Goal: Task Accomplishment & Management: Manage account settings

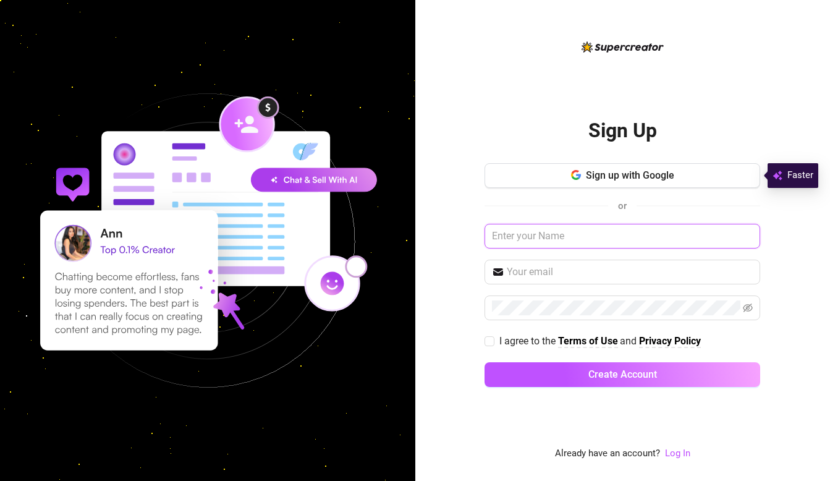
click at [637, 239] on input "text" at bounding box center [623, 236] width 276 height 25
click at [680, 454] on link "Log In" at bounding box center [677, 452] width 25 height 11
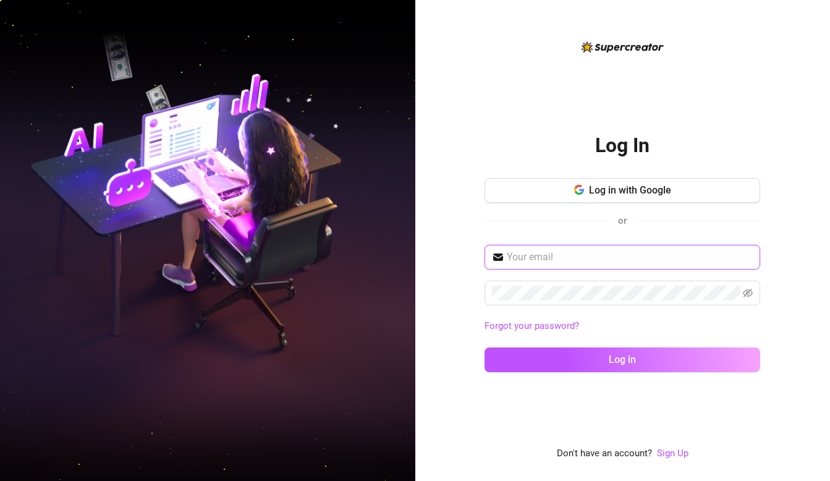
click at [576, 260] on input "text" at bounding box center [630, 257] width 246 height 15
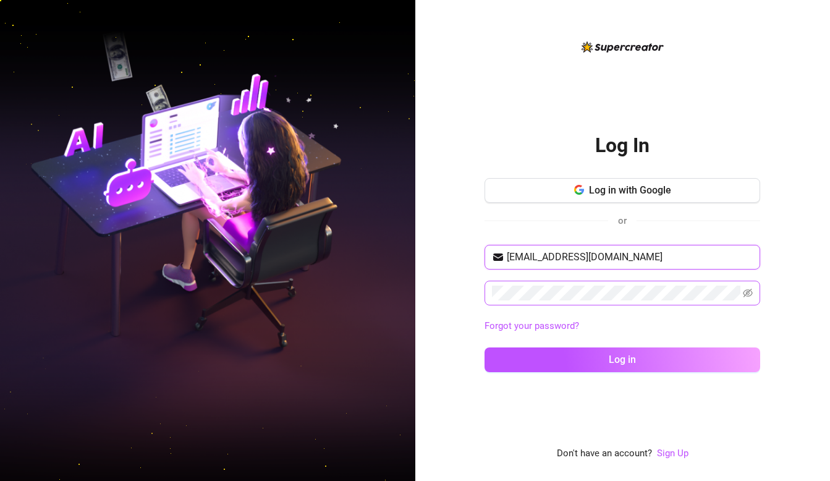
type input "[EMAIL_ADDRESS][DOMAIN_NAME]"
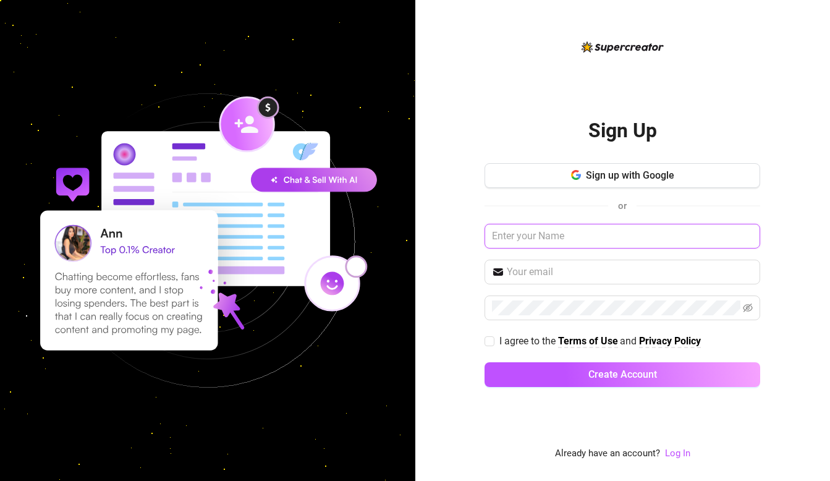
click at [534, 230] on input "text" at bounding box center [623, 236] width 276 height 25
paste input "[EMAIL_ADDRESS][DOMAIN_NAME]"
type input "[EMAIL_ADDRESS][DOMAIN_NAME]"
click at [674, 454] on link "Log In" at bounding box center [677, 452] width 25 height 11
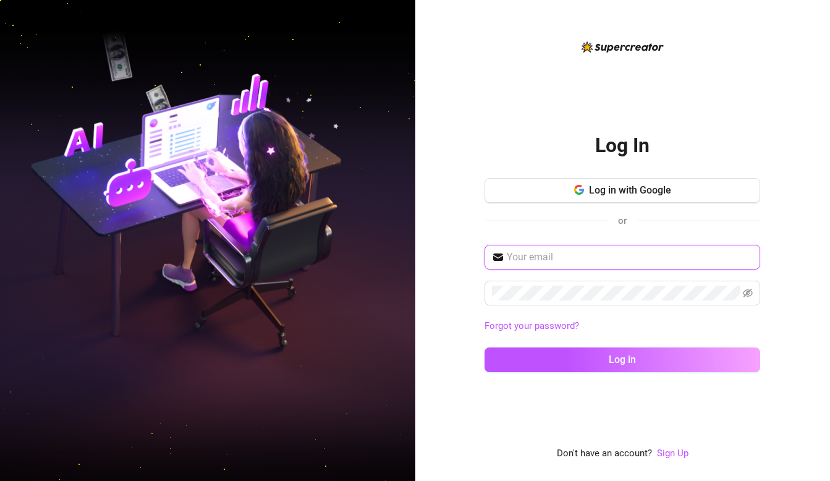
click at [536, 252] on input "text" at bounding box center [630, 257] width 246 height 15
paste input "[EMAIL_ADDRESS][DOMAIN_NAME]"
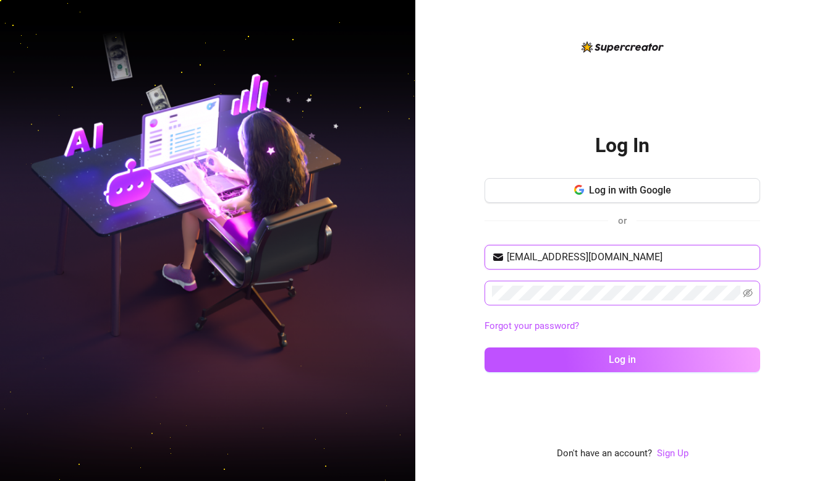
type input "[EMAIL_ADDRESS][DOMAIN_NAME]"
click at [748, 294] on icon "eye-invisible" at bounding box center [748, 293] width 10 height 10
drag, startPoint x: 627, startPoint y: 383, endPoint x: 634, endPoint y: 373, distance: 12.5
click at [627, 383] on div "Log In Log in with Google or [EMAIL_ADDRESS][DOMAIN_NAME] Forgot your password?…" at bounding box center [623, 251] width 276 height 422
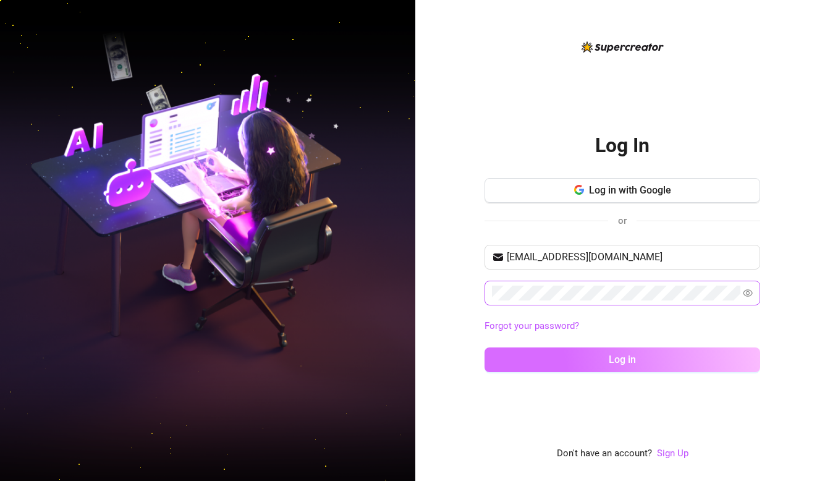
click at [638, 366] on button "Log in" at bounding box center [623, 359] width 276 height 25
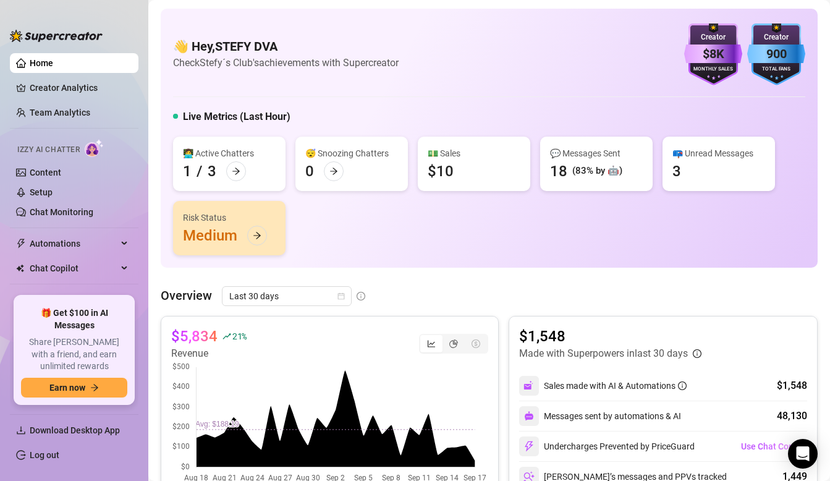
click at [331, 28] on div "👋 Hey, STEFY DVA Check Stefy´s Club's achievements with Supercreator $8K Creato…" at bounding box center [489, 54] width 632 height 62
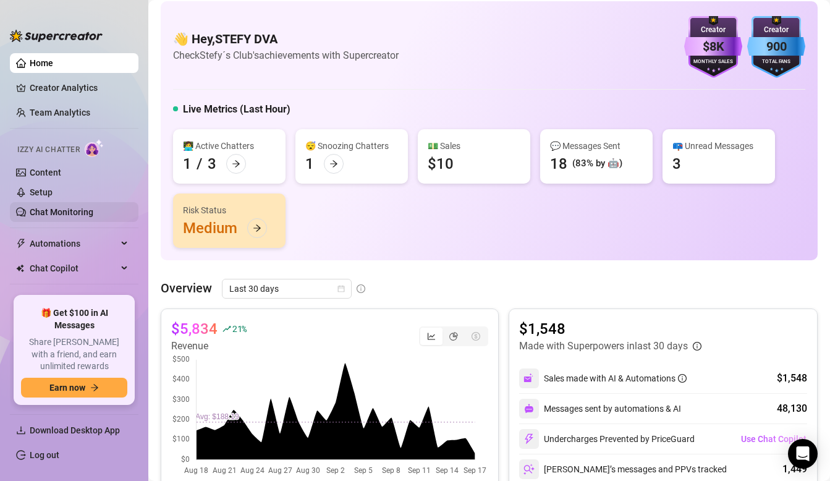
scroll to position [36, 0]
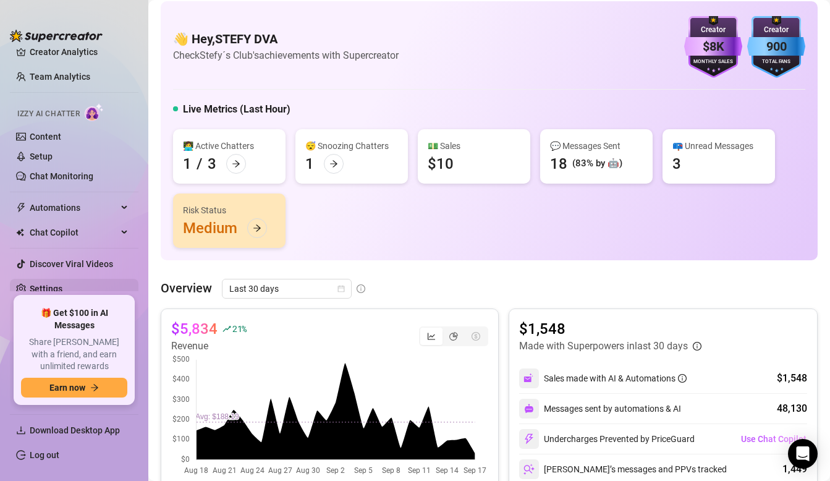
click at [30, 288] on link "Settings" at bounding box center [46, 289] width 33 height 10
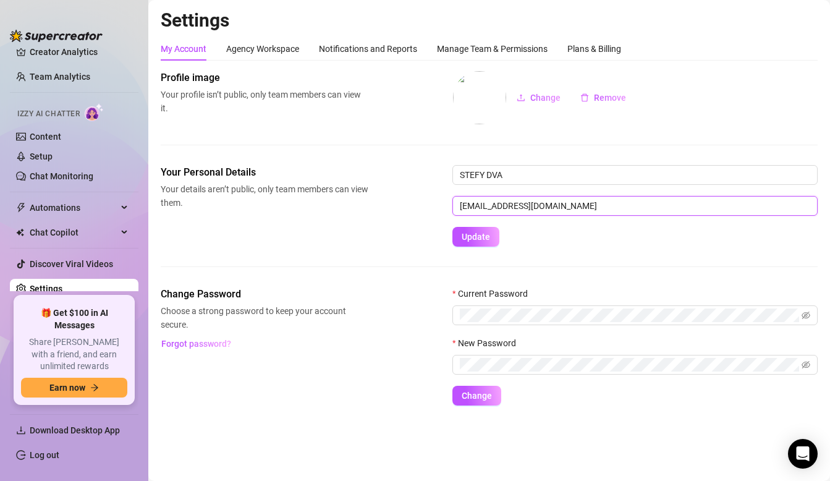
click at [505, 208] on input "[EMAIL_ADDRESS][DOMAIN_NAME]" at bounding box center [634, 206] width 365 height 20
drag, startPoint x: 491, startPoint y: 206, endPoint x: 433, endPoint y: 200, distance: 58.4
click at [433, 200] on div "Your Personal Details Your details aren’t public, only team members can view th…" at bounding box center [489, 206] width 657 height 82
type input "[EMAIL_ADDRESS][DOMAIN_NAME]"
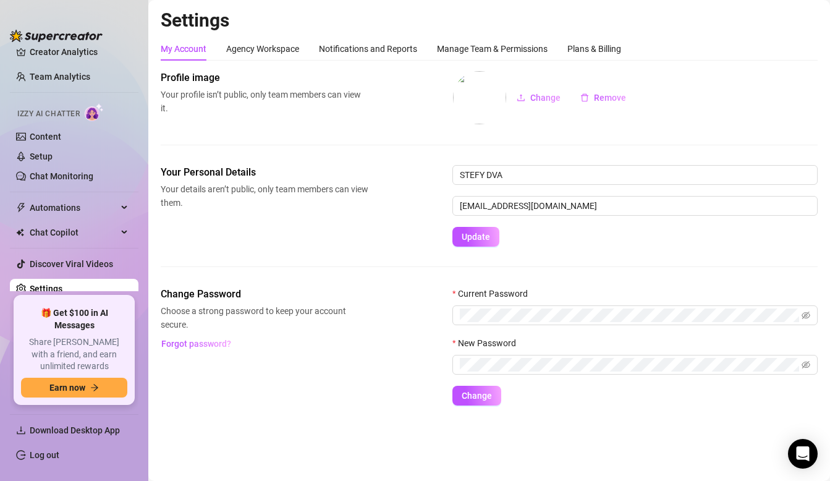
click at [603, 245] on form "STEFY DVA [EMAIL_ADDRESS][DOMAIN_NAME] Update" at bounding box center [634, 206] width 365 height 82
click at [490, 243] on button "Update" at bounding box center [475, 237] width 47 height 20
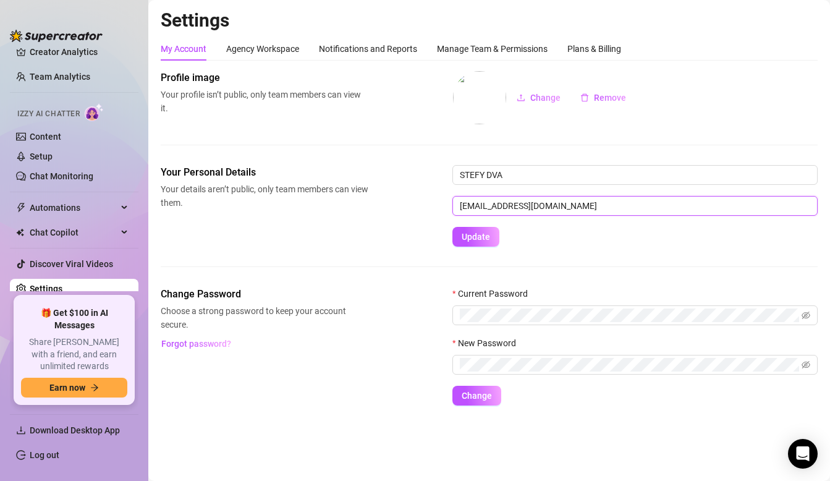
drag, startPoint x: 585, startPoint y: 205, endPoint x: 449, endPoint y: 198, distance: 136.8
click at [449, 198] on div "Your Personal Details Your details aren’t public, only team members can view th…" at bounding box center [489, 206] width 657 height 82
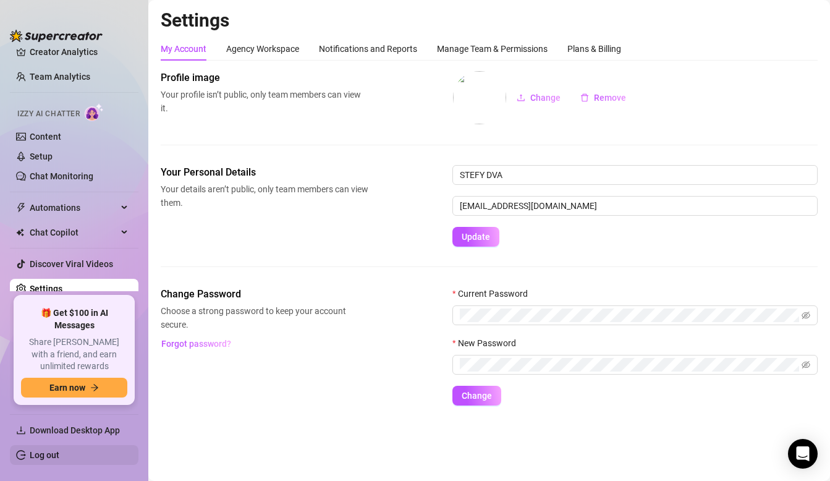
click at [59, 456] on link "Log out" at bounding box center [45, 455] width 30 height 10
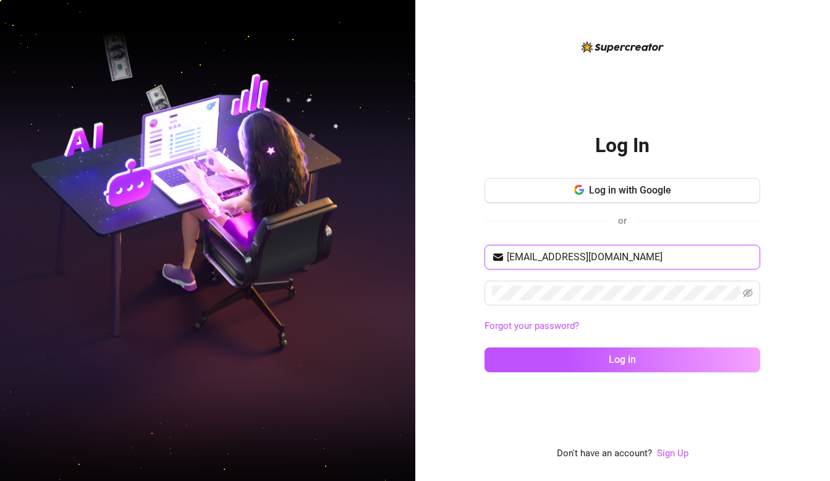
drag, startPoint x: 611, startPoint y: 255, endPoint x: 492, endPoint y: 250, distance: 119.4
click at [492, 250] on span "[EMAIL_ADDRESS][DOMAIN_NAME]" at bounding box center [623, 257] width 276 height 25
paste input "marahfarahoni"
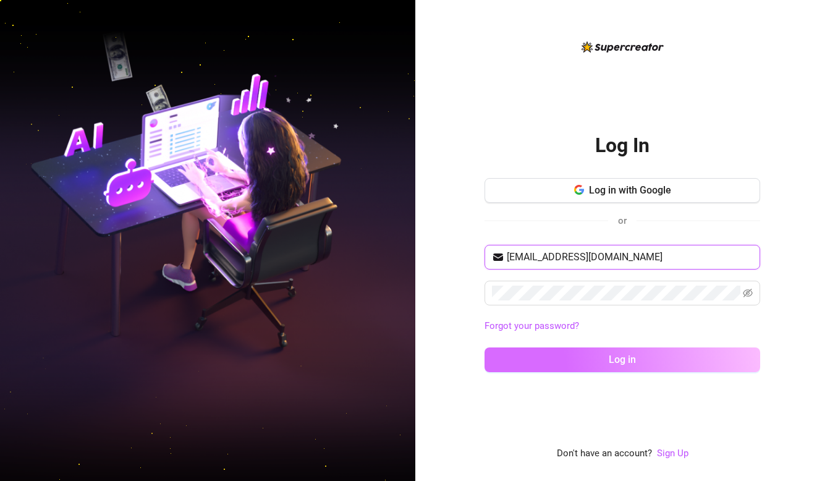
type input "[EMAIL_ADDRESS][DOMAIN_NAME]"
click at [635, 361] on span "Log in" at bounding box center [622, 360] width 27 height 12
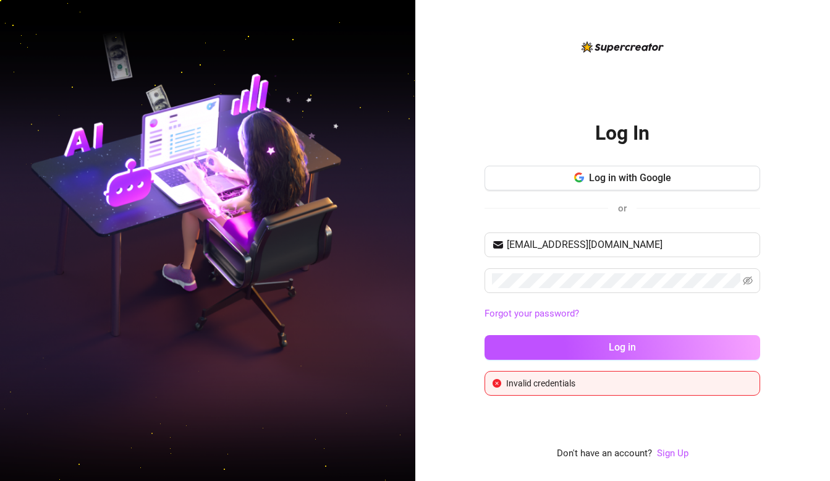
click at [626, 296] on div "[EMAIL_ADDRESS][DOMAIN_NAME] Forgot your password? Log in" at bounding box center [623, 301] width 276 height 138
click at [671, 449] on link "Sign Up" at bounding box center [673, 452] width 32 height 11
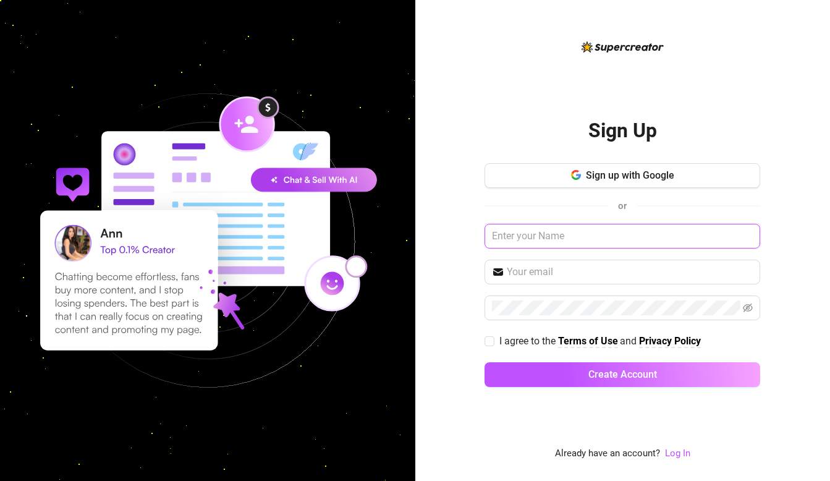
click at [568, 241] on input "text" at bounding box center [623, 236] width 276 height 25
click at [674, 449] on link "Log In" at bounding box center [677, 452] width 25 height 11
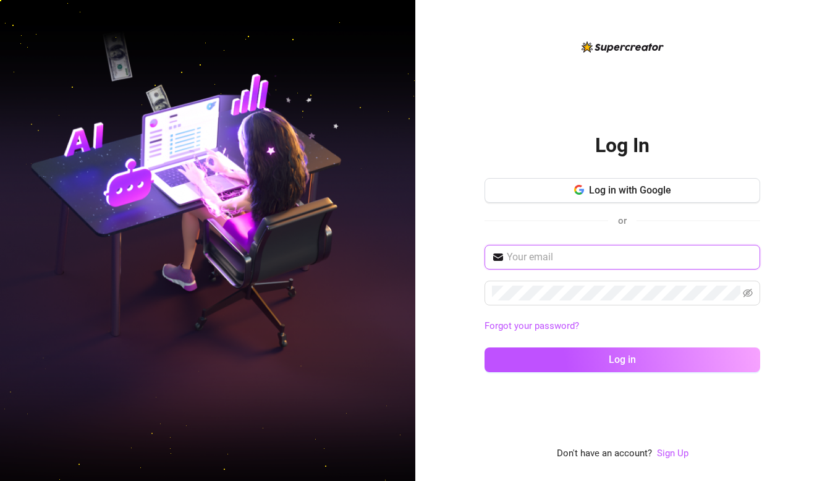
type input "[EMAIL_ADDRESS][DOMAIN_NAME]"
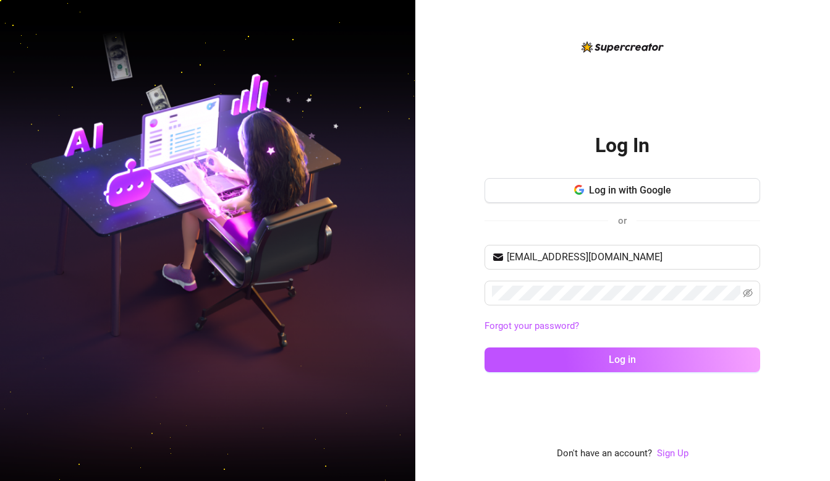
click at [579, 343] on div "[EMAIL_ADDRESS][DOMAIN_NAME] Forgot your password? Log in" at bounding box center [623, 314] width 276 height 138
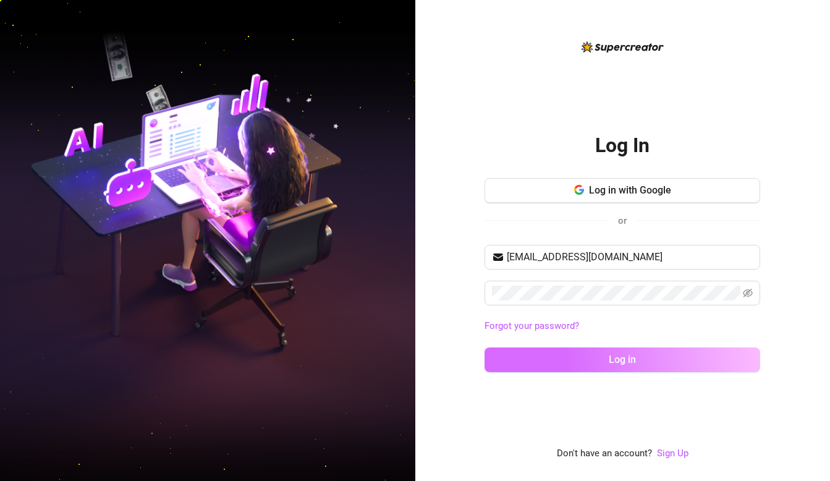
click at [579, 355] on button "Log in" at bounding box center [623, 359] width 276 height 25
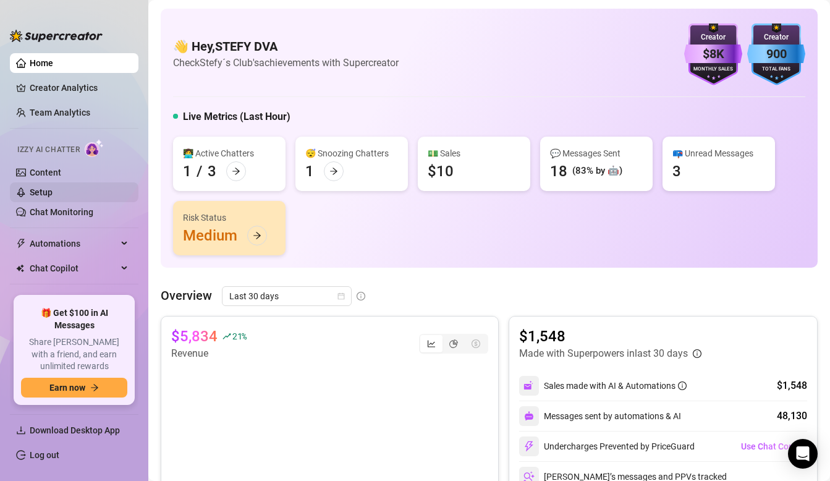
click at [49, 197] on link "Setup" at bounding box center [41, 192] width 23 height 10
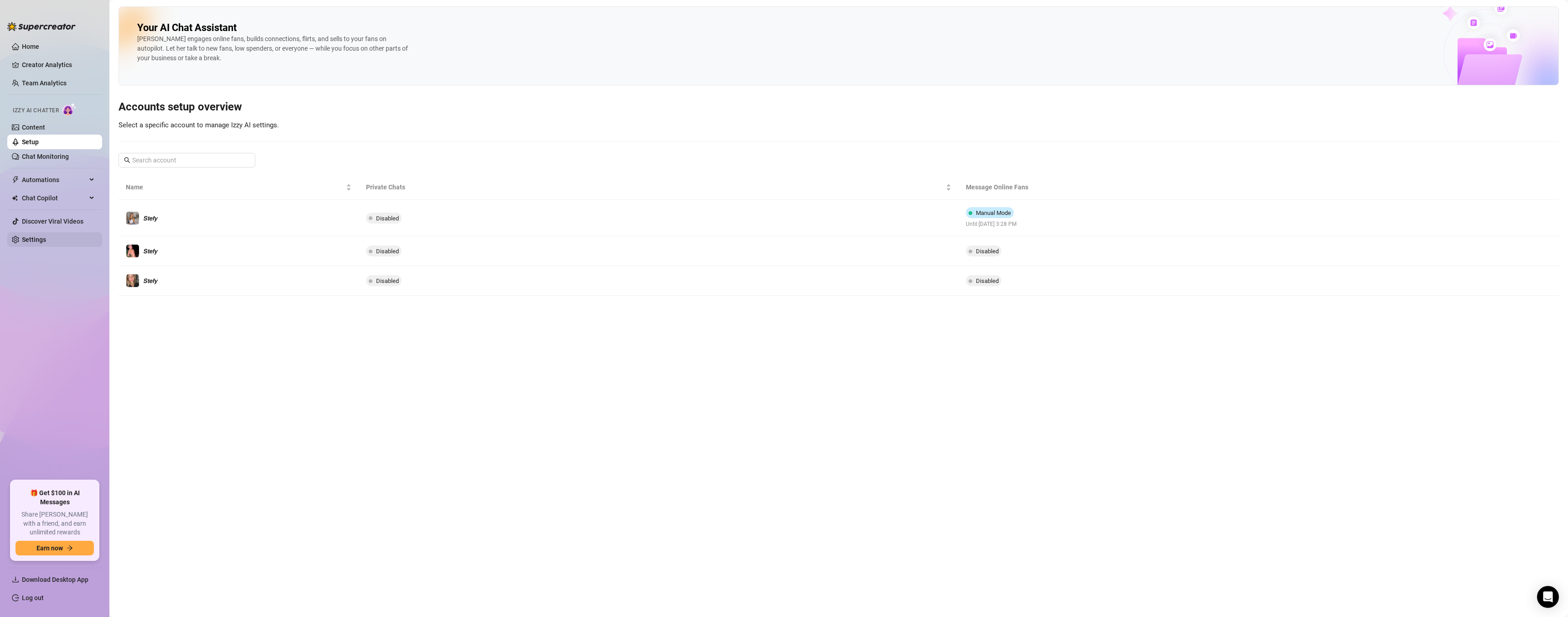
click at [44, 243] on link "Settings" at bounding box center [34, 240] width 24 height 7
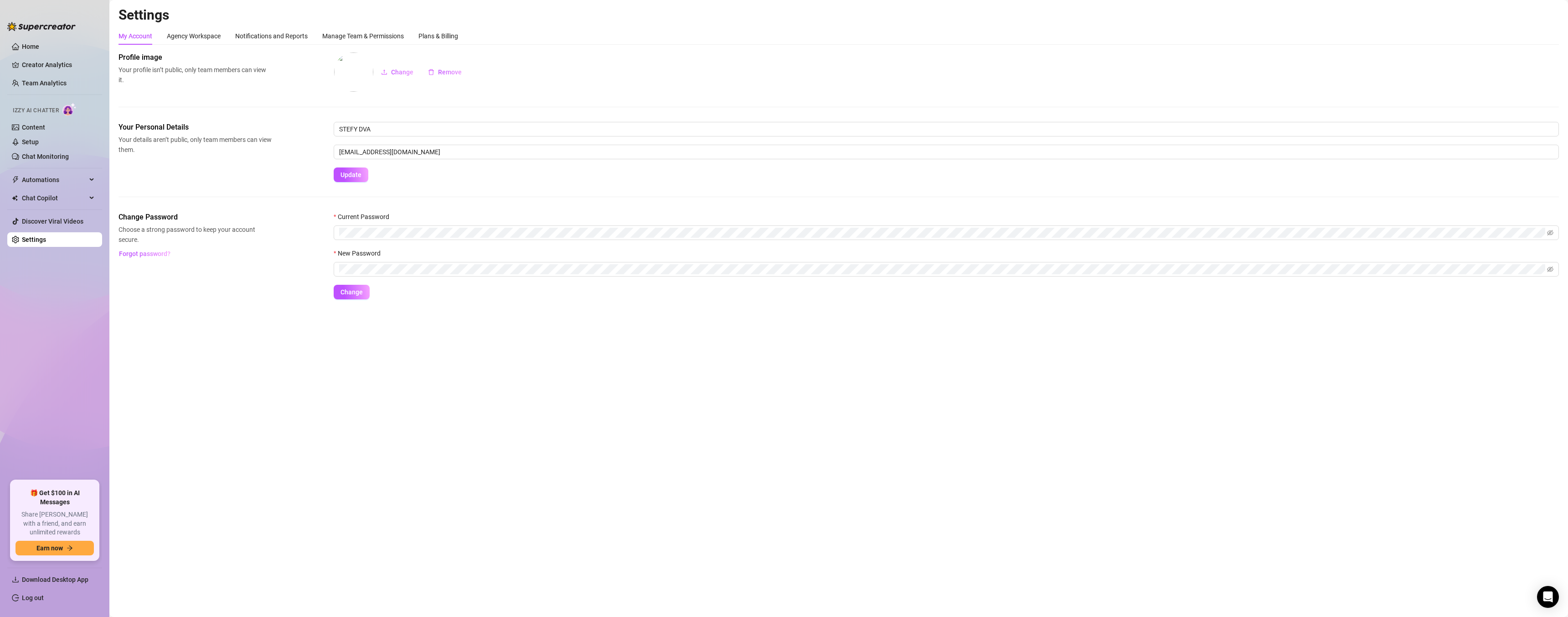
click at [430, 163] on form "STEFY DVA [EMAIL_ADDRESS][DOMAIN_NAME] Update" at bounding box center [946, 152] width 1225 height 61
click at [425, 154] on input "[EMAIL_ADDRESS][DOMAIN_NAME]" at bounding box center [946, 152] width 1225 height 15
drag, startPoint x: 425, startPoint y: 154, endPoint x: 309, endPoint y: 152, distance: 116.0
click at [309, 152] on div "Your Personal Details Your details aren’t public, only team members can view th…" at bounding box center [839, 152] width 1440 height 61
paste input "marahfarahoni"
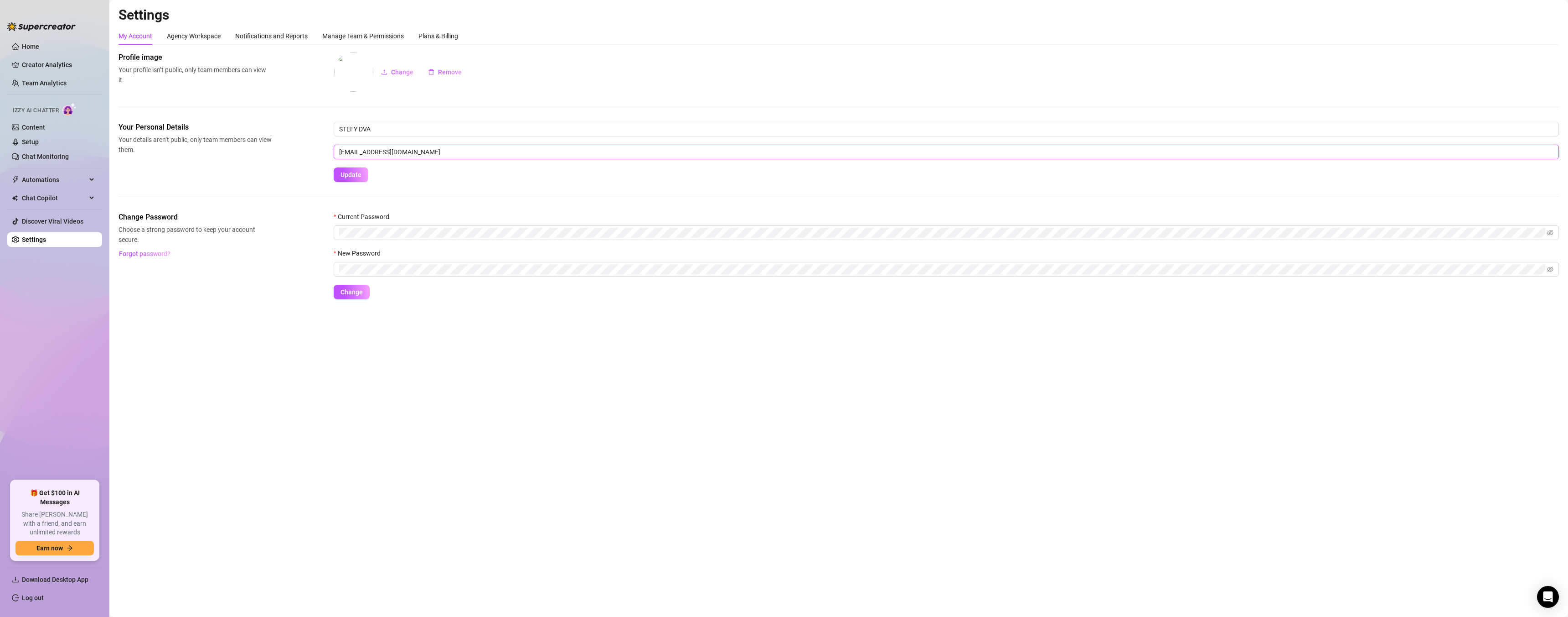
type input "[EMAIL_ADDRESS][DOMAIN_NAME]"
click at [449, 174] on form "STEFY DVA [EMAIL_ADDRESS][DOMAIN_NAME] Update" at bounding box center [946, 152] width 1225 height 61
click at [340, 169] on button "Update" at bounding box center [350, 175] width 35 height 15
click at [344, 35] on div "Manage Team & Permissions" at bounding box center [363, 36] width 82 height 10
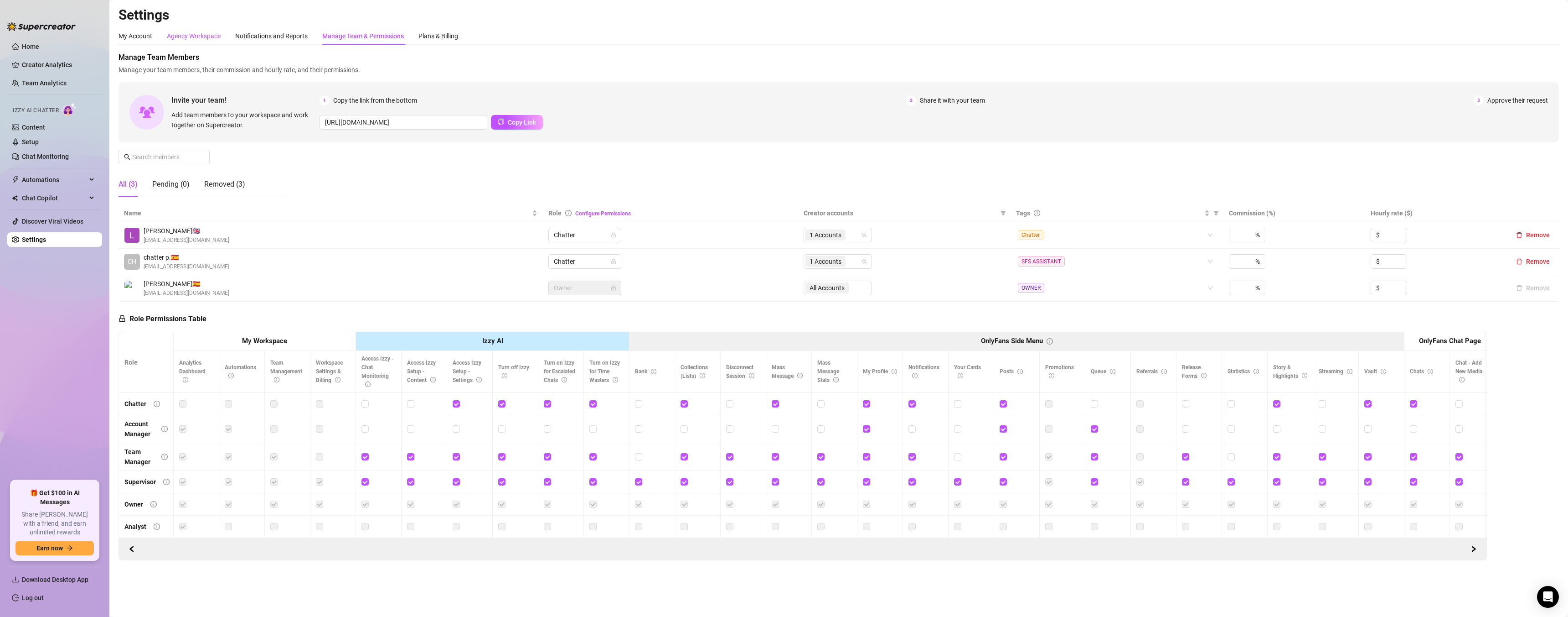
click at [177, 36] on div "Agency Workspace" at bounding box center [193, 36] width 54 height 10
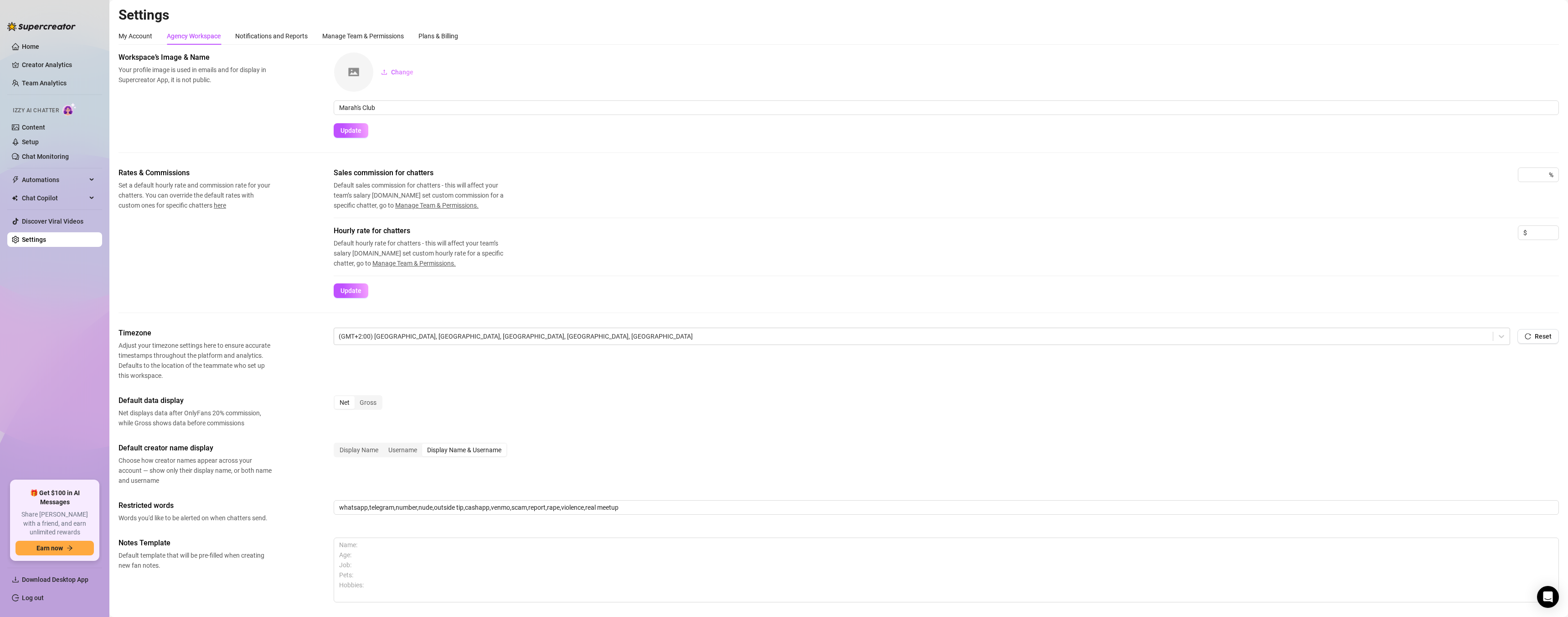
drag, startPoint x: 176, startPoint y: 123, endPoint x: 164, endPoint y: 127, distance: 12.6
click at [169, 126] on div "Workspace’s Image & Name Your profile image is used in emails and for display i…" at bounding box center [839, 94] width 1440 height 86
click at [151, 128] on div "Workspace’s Image & Name Your profile image is used in emails and for display i…" at bounding box center [839, 94] width 1440 height 86
click at [171, 117] on div "Workspace’s Image & Name Your profile image is used in emails and for display i…" at bounding box center [839, 94] width 1440 height 86
click at [136, 106] on div "Workspace’s Image & Name Your profile image is used in emails and for display i…" at bounding box center [839, 94] width 1440 height 86
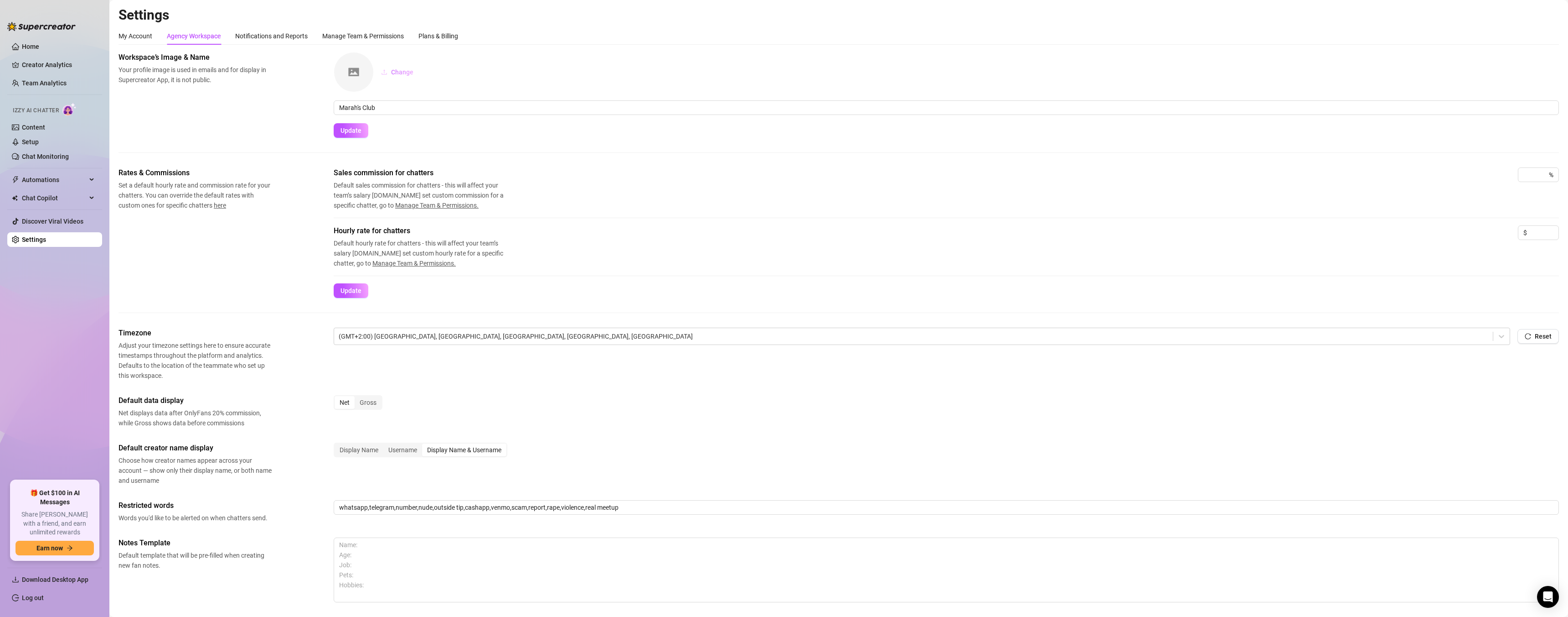
click at [390, 71] on button "Change" at bounding box center [398, 72] width 47 height 15
click at [349, 127] on span "Update" at bounding box center [351, 131] width 21 height 7
click at [360, 36] on div "Manage Team & Permissions" at bounding box center [363, 36] width 82 height 10
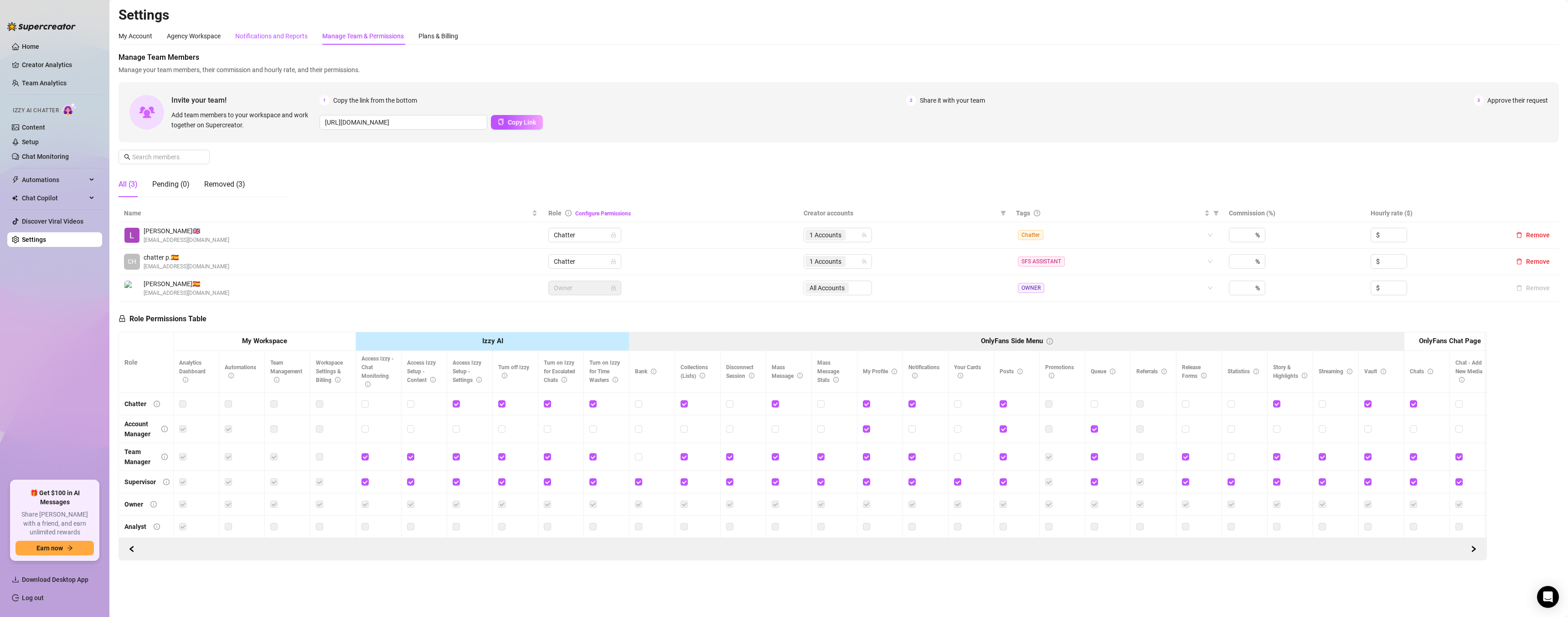
drag, startPoint x: 267, startPoint y: 40, endPoint x: 386, endPoint y: 35, distance: 119.1
click at [267, 40] on div "Notifications and Reports" at bounding box center [271, 36] width 72 height 10
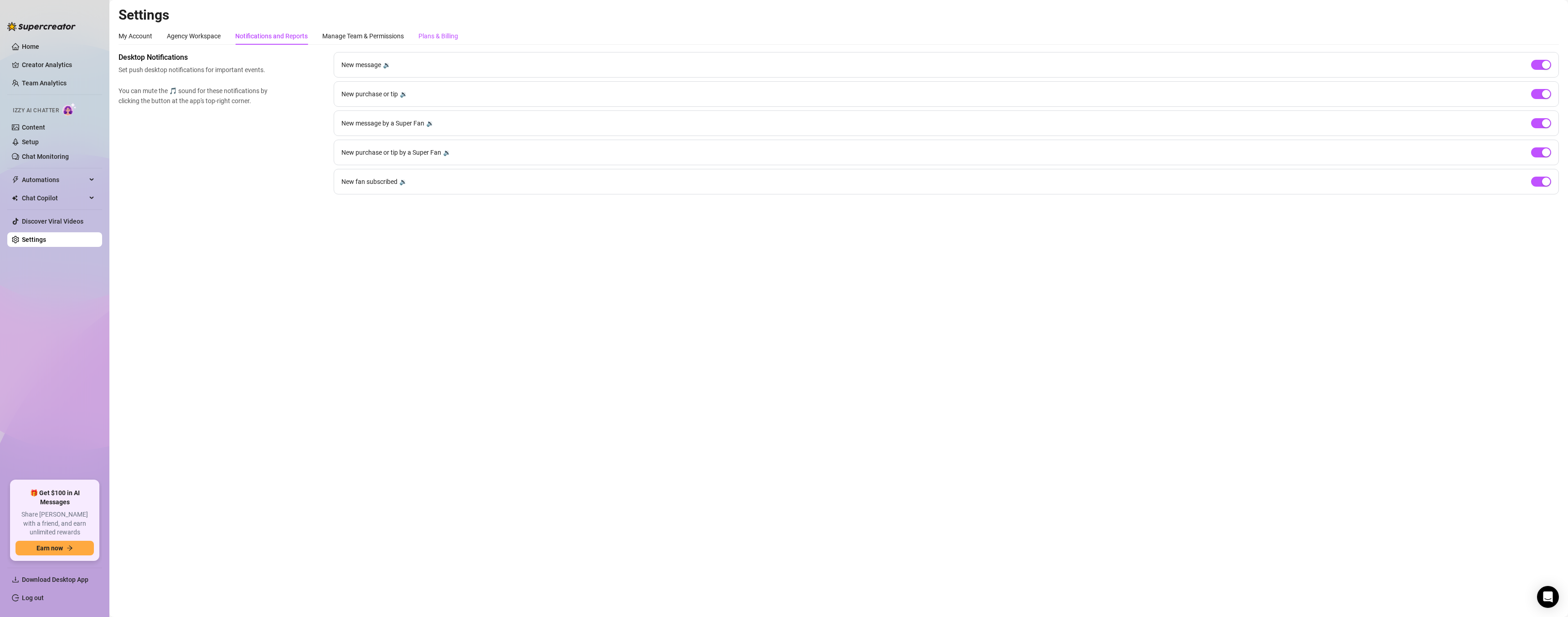
click at [454, 34] on div "Plans & Billing" at bounding box center [438, 36] width 40 height 10
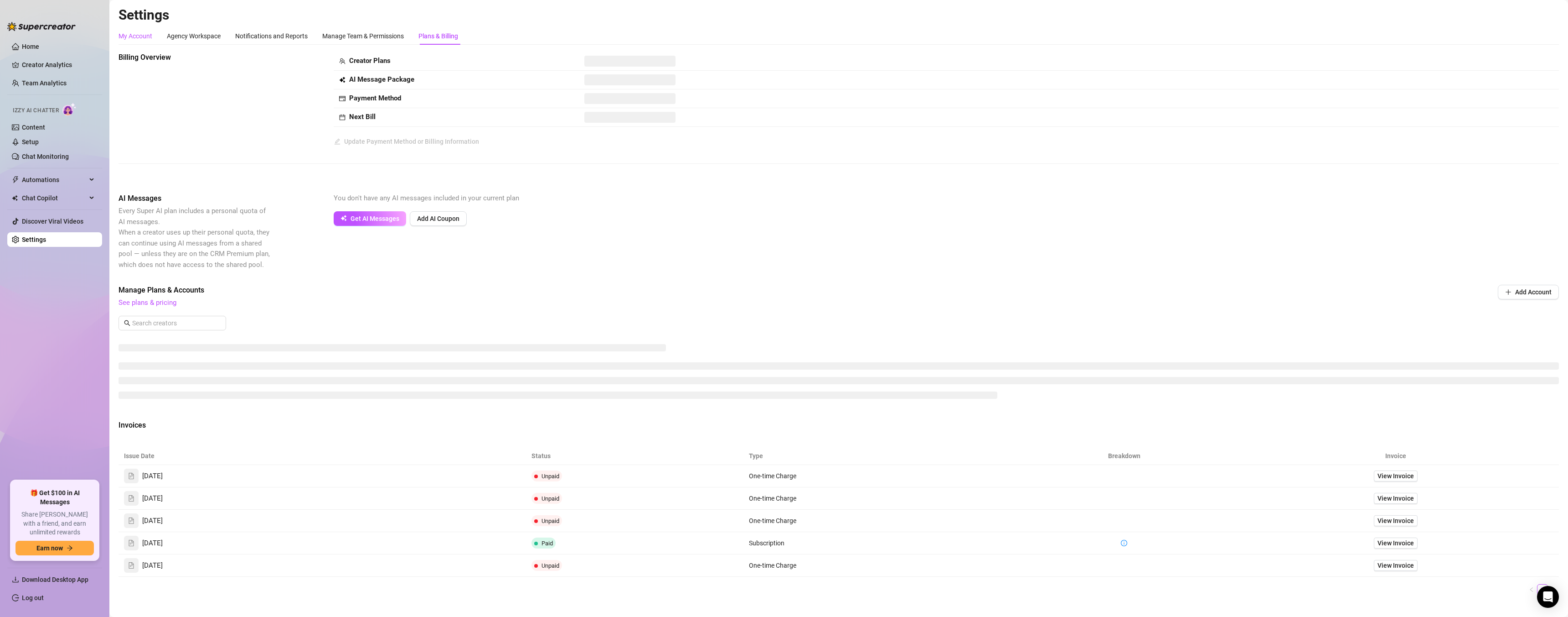
click at [133, 35] on div "My Account" at bounding box center [136, 36] width 34 height 10
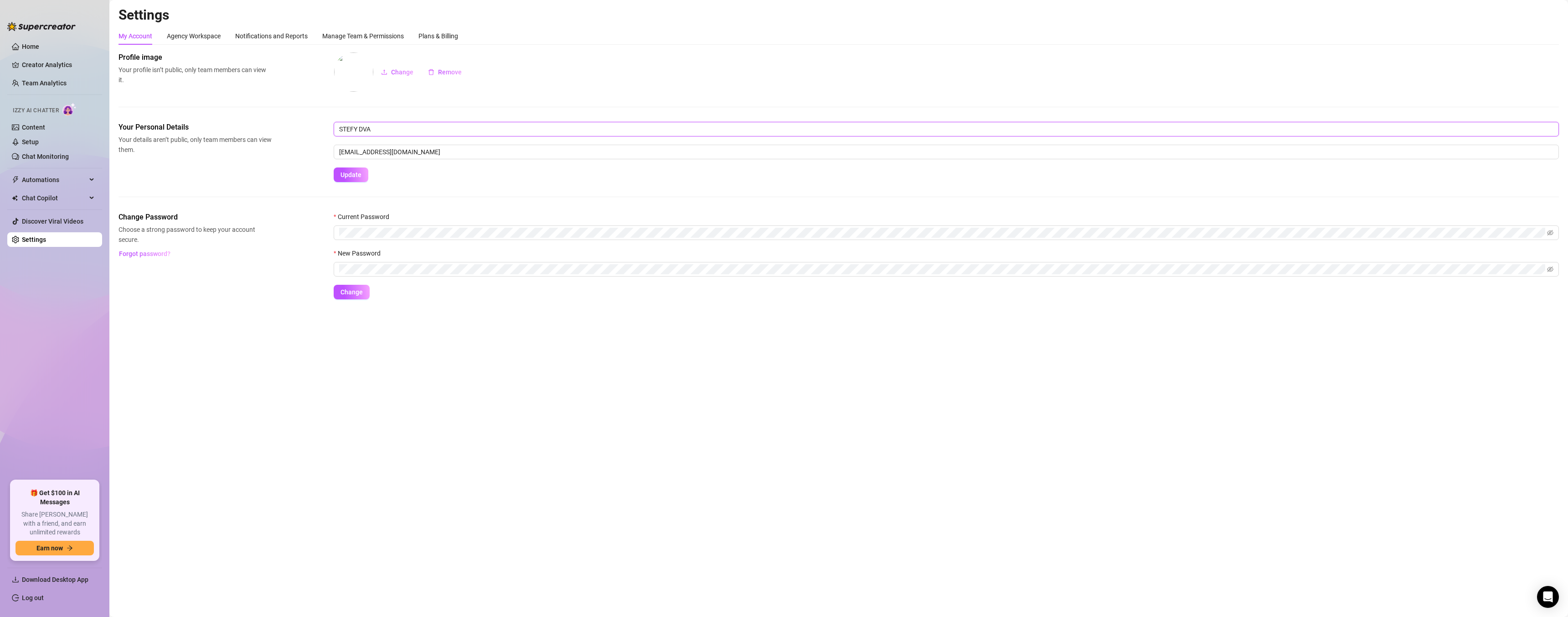
click at [395, 125] on input "STEFY DVA" at bounding box center [946, 129] width 1225 height 15
drag, startPoint x: 395, startPoint y: 127, endPoint x: 311, endPoint y: 133, distance: 84.2
click at [311, 133] on div "Your Personal Details Your details aren’t public, only team members can view th…" at bounding box center [839, 152] width 1440 height 61
type input "[PERSON_NAME]"
click at [391, 71] on span "Change" at bounding box center [402, 72] width 22 height 7
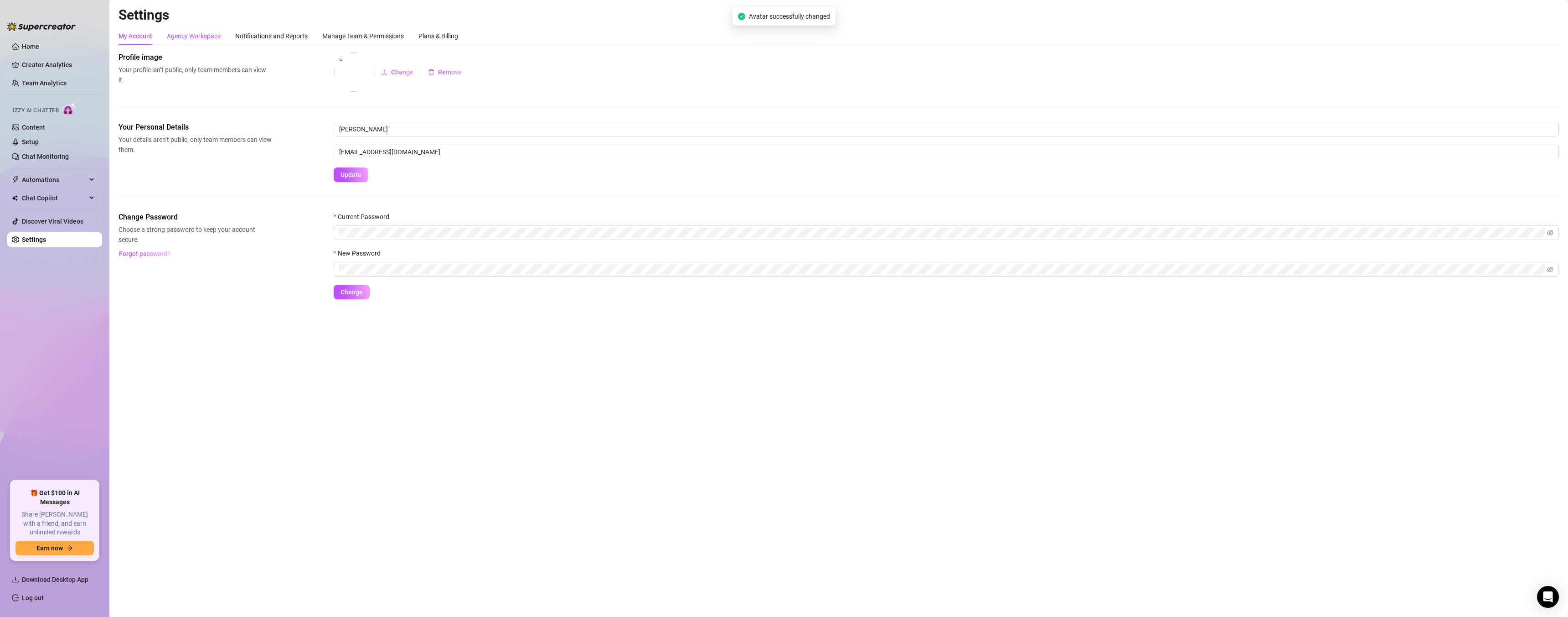
click at [181, 35] on div "Agency Workspace" at bounding box center [193, 36] width 54 height 10
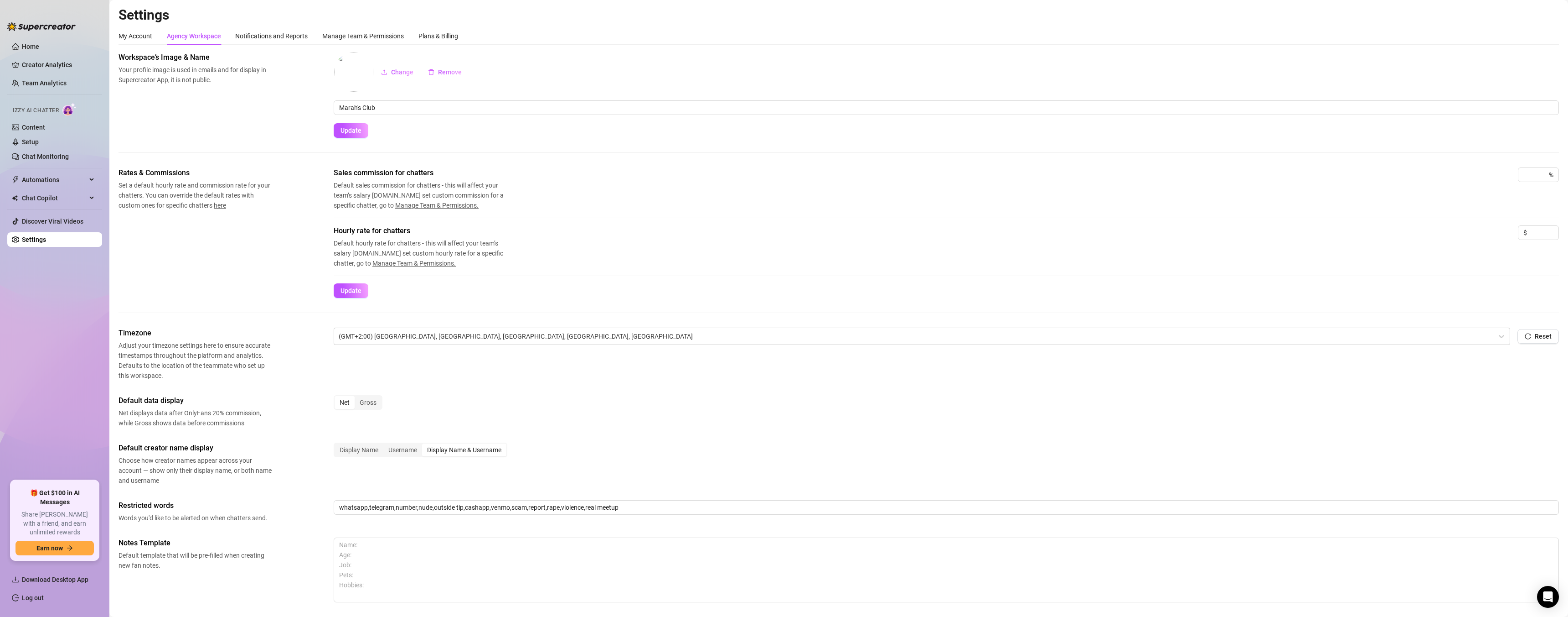
click at [355, 72] on img at bounding box center [353, 72] width 39 height 39
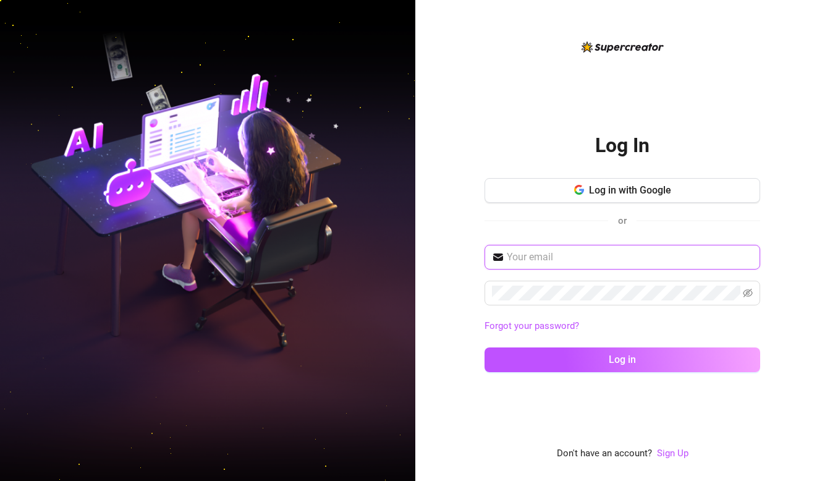
type input "stefydva@gmail.com"
click at [584, 261] on input "stefydva@gmail.com" at bounding box center [630, 257] width 246 height 15
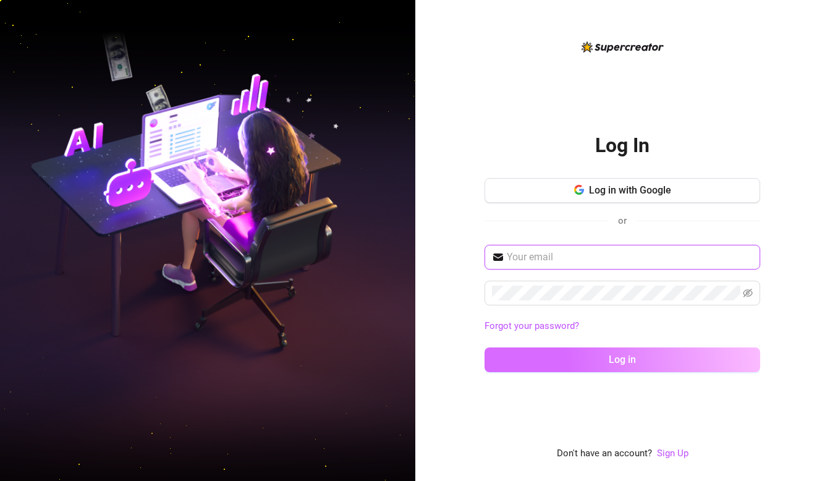
type input "[EMAIL_ADDRESS][DOMAIN_NAME]"
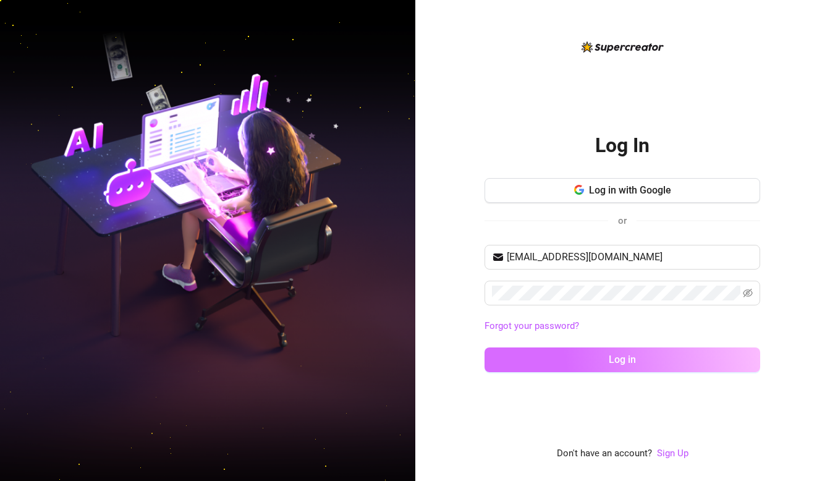
click at [574, 358] on button "Log in" at bounding box center [623, 359] width 276 height 25
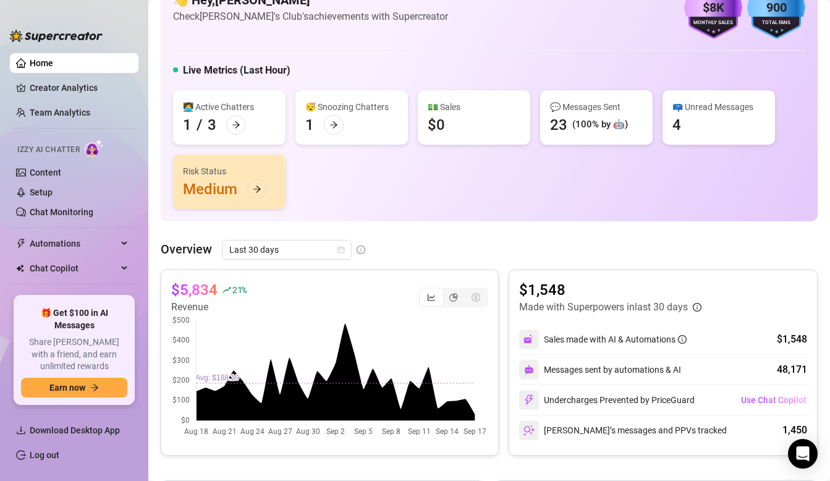
scroll to position [82, 0]
